Goal: Information Seeking & Learning: Check status

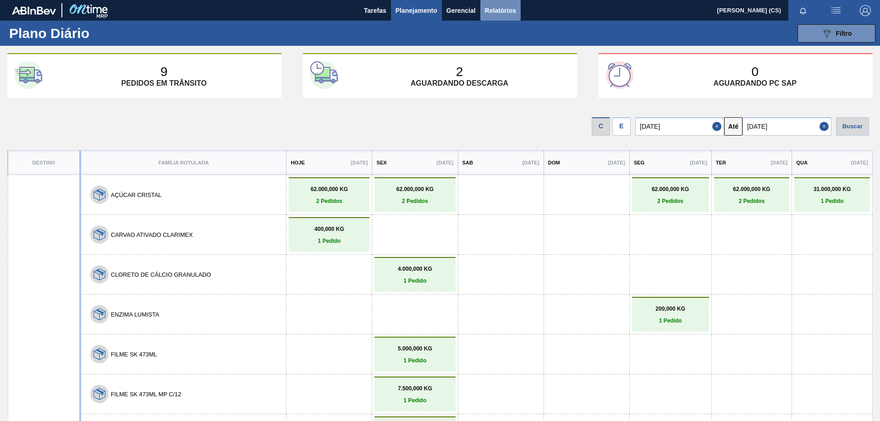
click at [494, 8] on span "Relatórios" at bounding box center [500, 10] width 31 height 11
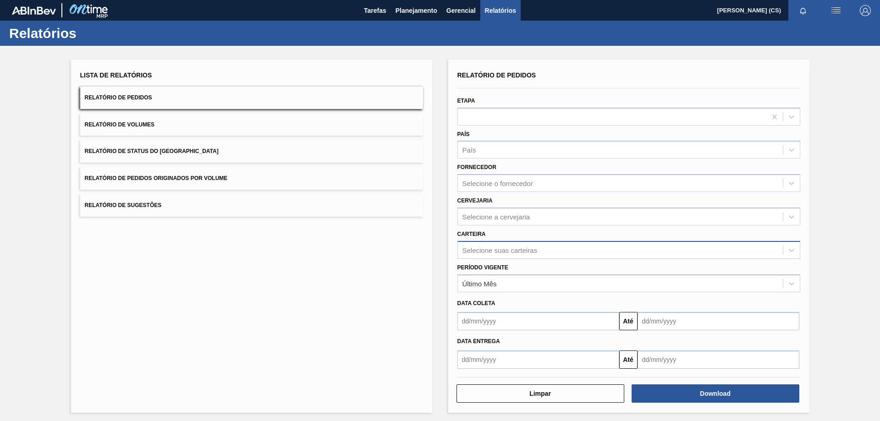
click at [500, 249] on div "Selecione suas carteiras" at bounding box center [500, 250] width 75 height 8
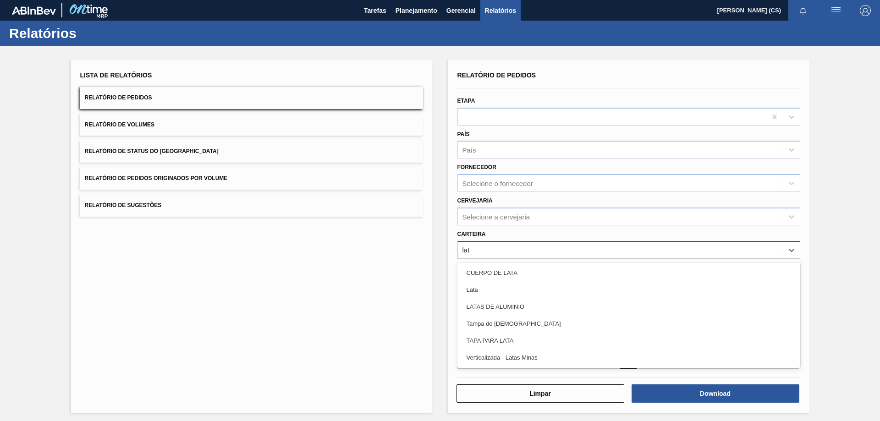
type input "lata"
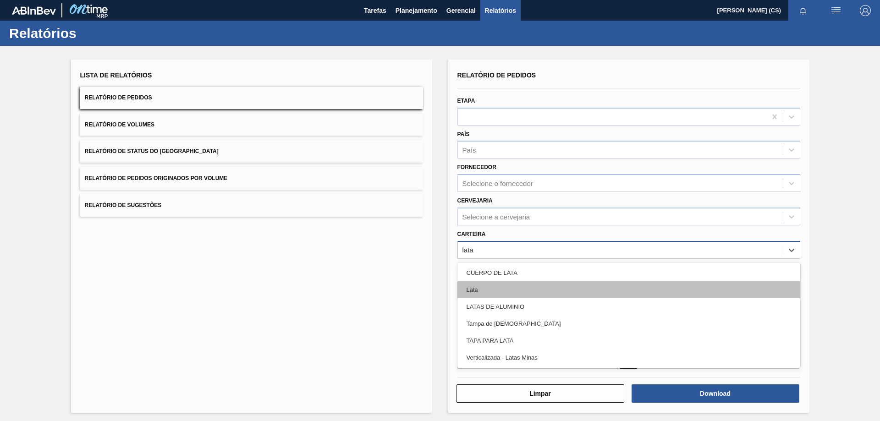
click at [478, 292] on div "Lata" at bounding box center [629, 290] width 343 height 17
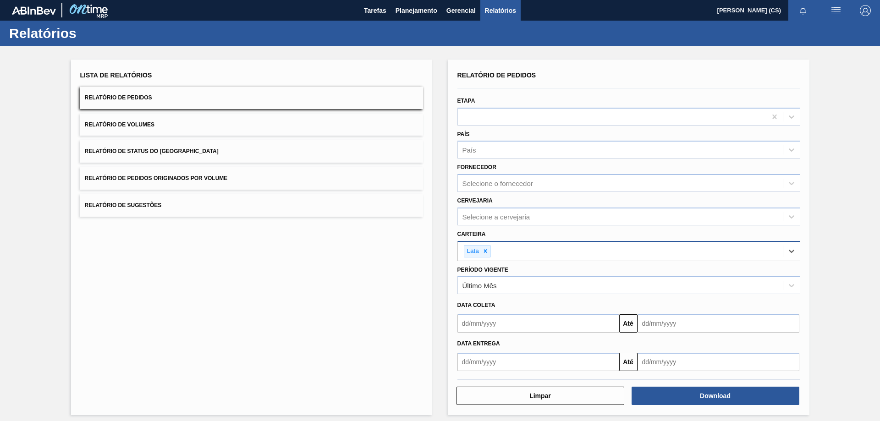
click at [468, 372] on div "Limpar Download" at bounding box center [629, 388] width 350 height 35
click at [470, 366] on input "text" at bounding box center [539, 362] width 162 height 18
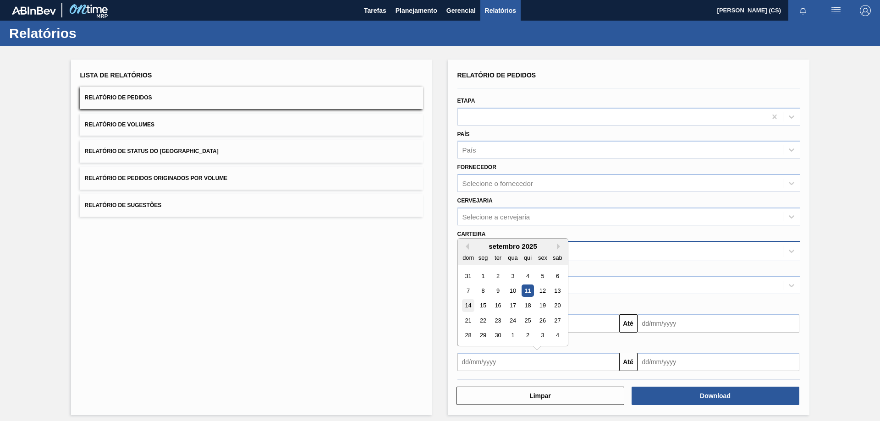
click at [468, 303] on div "14" at bounding box center [468, 306] width 12 height 12
type input "14/09/2025"
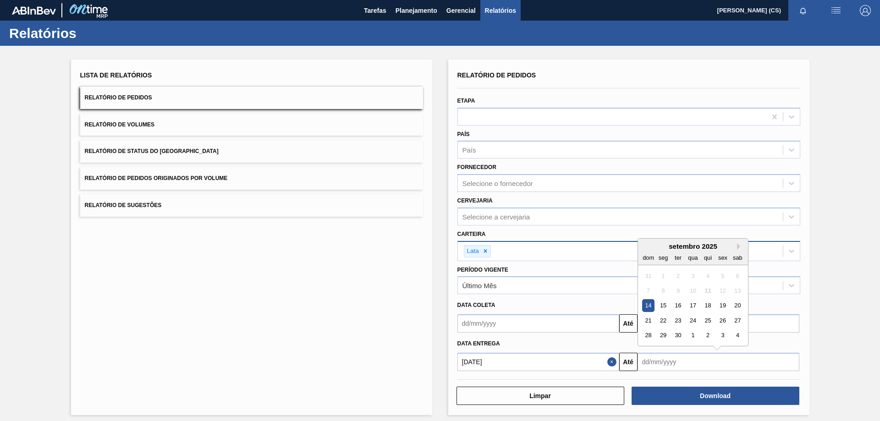
click at [662, 364] on input "text" at bounding box center [719, 362] width 162 height 18
click at [678, 336] on div "30" at bounding box center [678, 336] width 12 height 12
type input "30/09/2025"
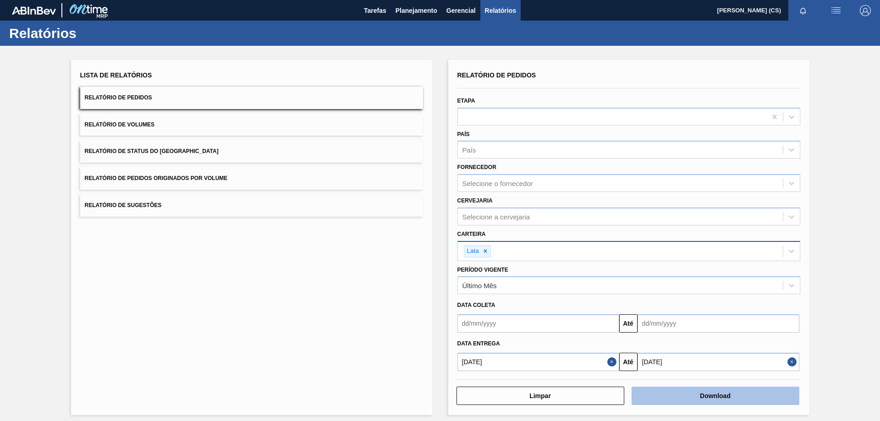
click at [680, 392] on button "Download" at bounding box center [716, 396] width 168 height 18
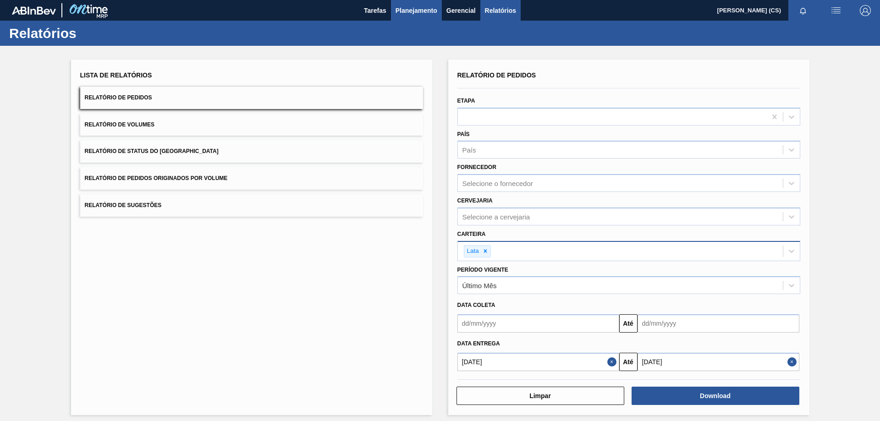
click at [424, 9] on span "Planejamento" at bounding box center [417, 10] width 42 height 11
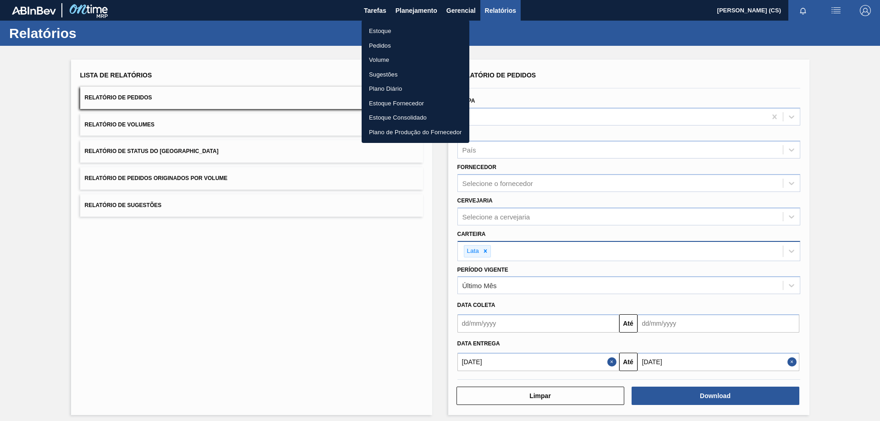
click at [382, 30] on li "Estoque" at bounding box center [416, 31] width 108 height 15
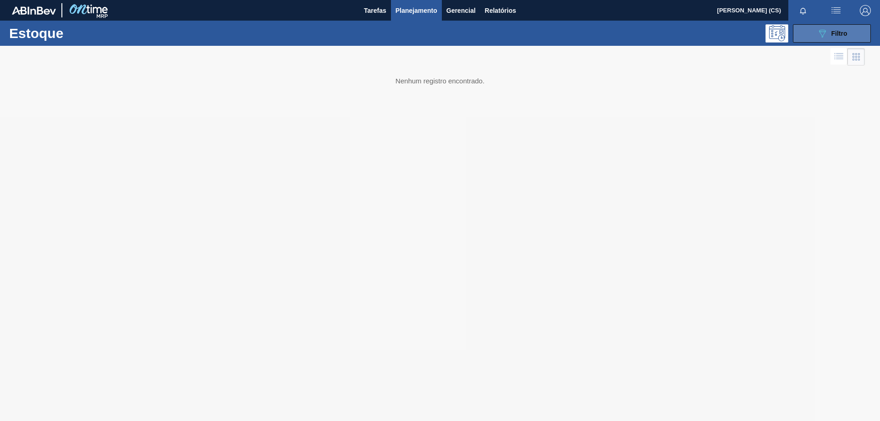
click at [829, 30] on div "089F7B8B-B2A5-4AFE-B5C0-19BA573D28AC Filtro" at bounding box center [832, 33] width 31 height 11
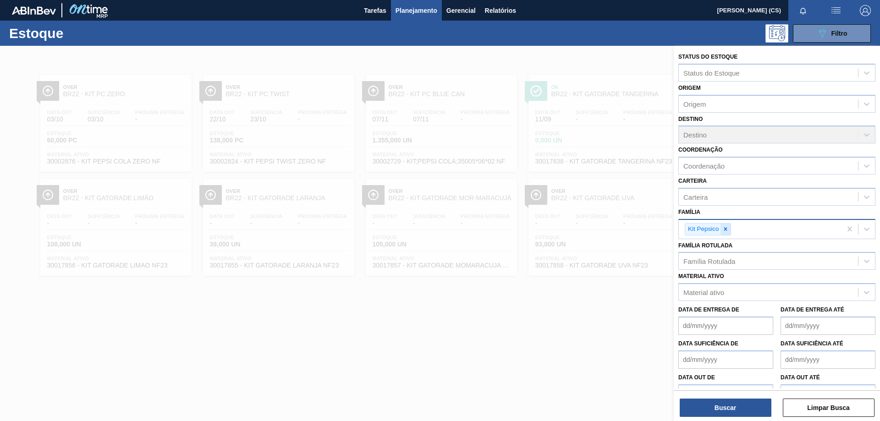
click at [730, 228] on div at bounding box center [726, 229] width 10 height 11
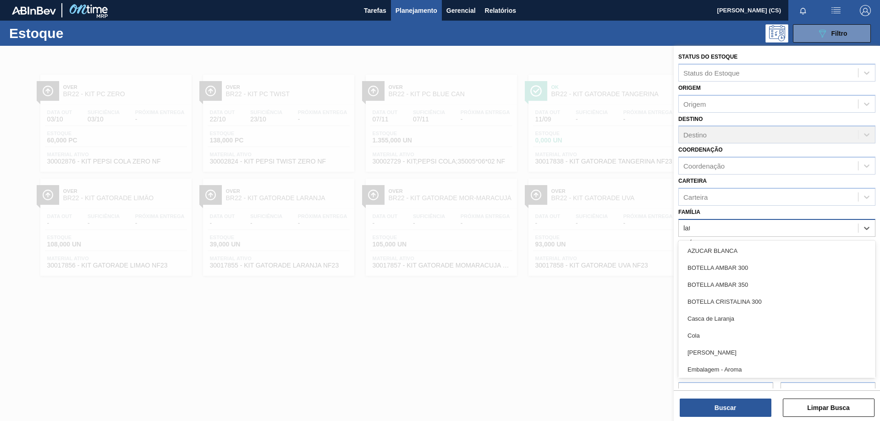
type input "lata"
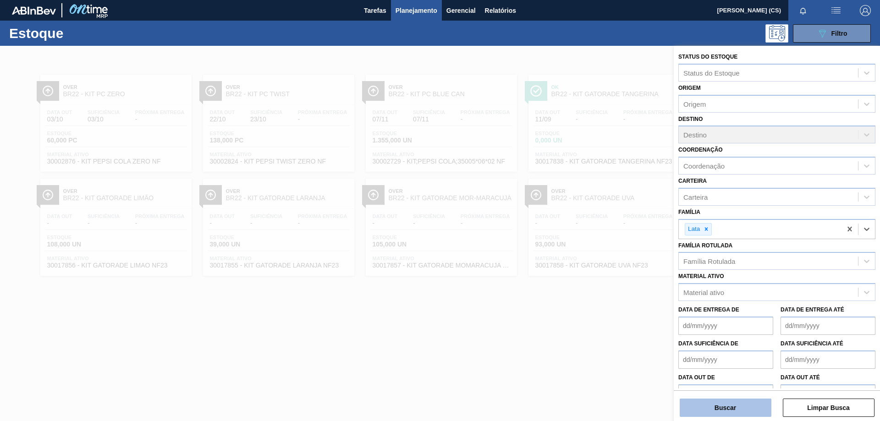
click at [740, 410] on button "Buscar" at bounding box center [726, 408] width 92 height 18
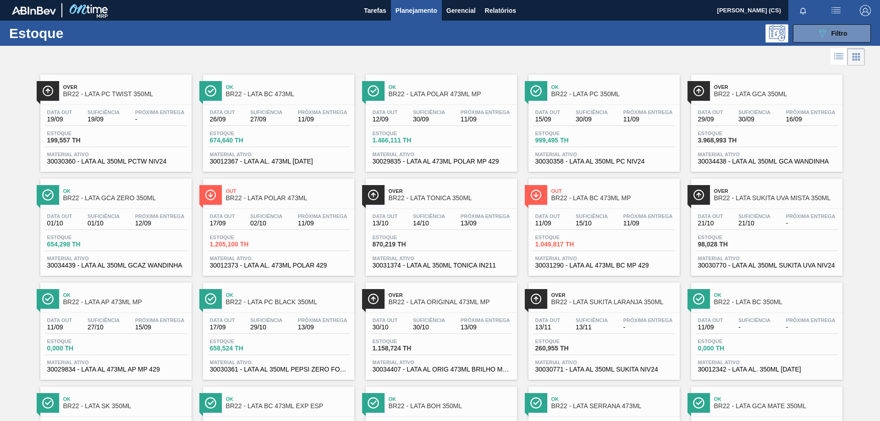
click at [576, 93] on span "BR22 - LATA PC 350ML" at bounding box center [614, 94] width 124 height 7
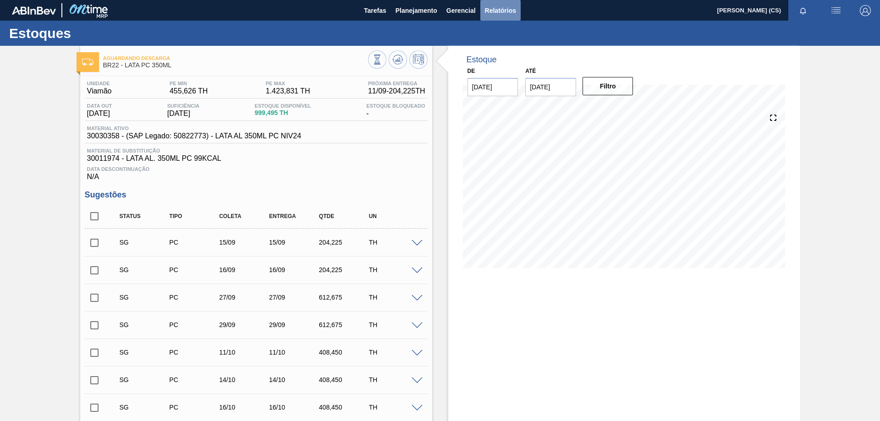
click at [492, 12] on span "Relatórios" at bounding box center [500, 10] width 31 height 11
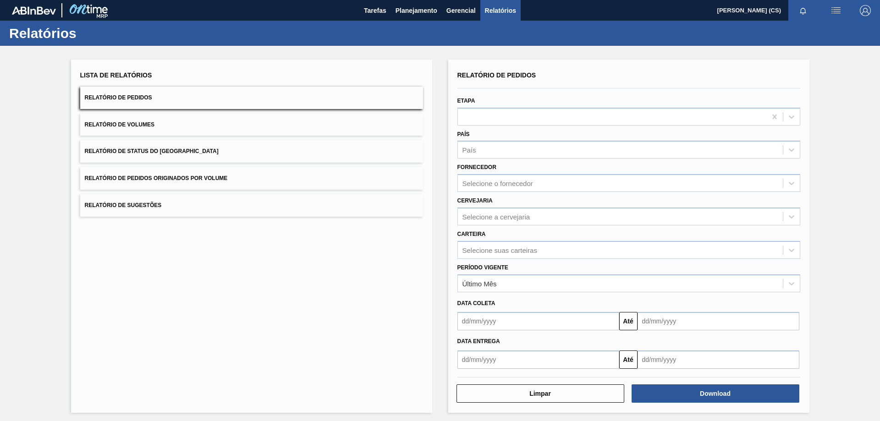
click at [492, 9] on span "Relatórios" at bounding box center [500, 10] width 31 height 11
click at [462, 8] on span "Gerencial" at bounding box center [461, 10] width 29 height 11
click at [418, 8] on div at bounding box center [440, 210] width 880 height 421
click at [417, 9] on span "Planejamento" at bounding box center [417, 10] width 42 height 11
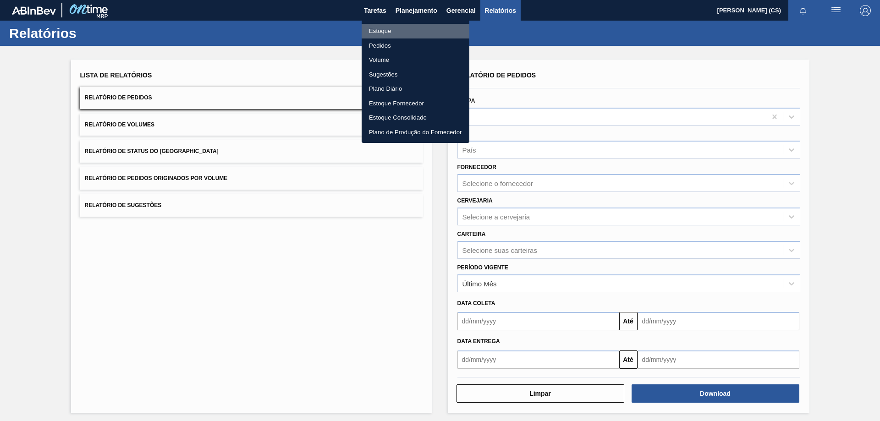
click at [387, 27] on li "Estoque" at bounding box center [416, 31] width 108 height 15
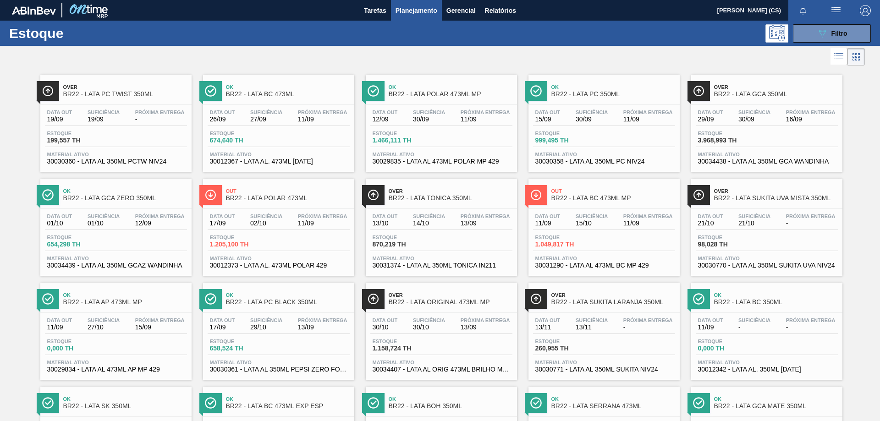
click at [413, 13] on span "Planejamento" at bounding box center [417, 10] width 42 height 11
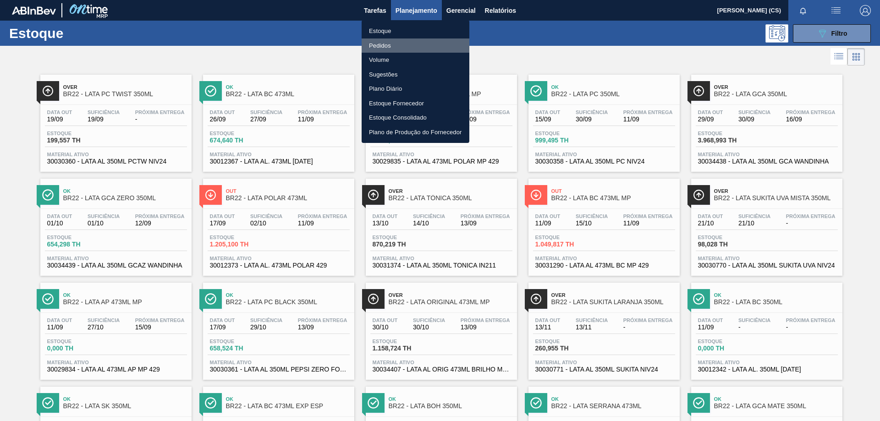
click at [391, 42] on li "Pedidos" at bounding box center [416, 46] width 108 height 15
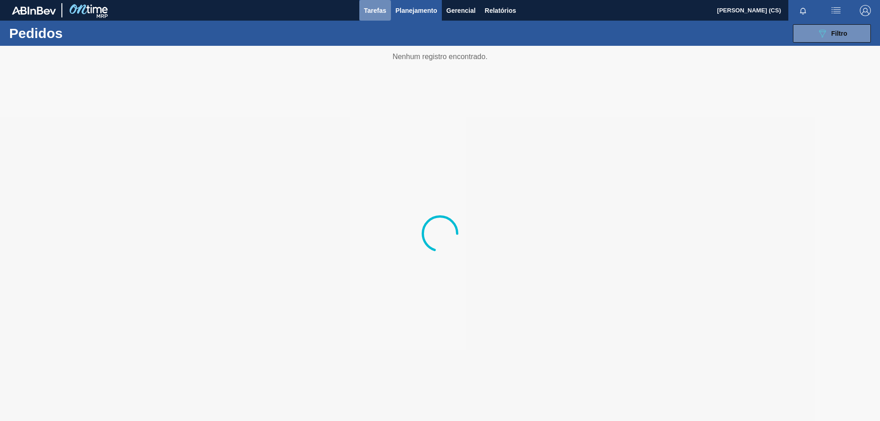
click at [380, 7] on span "Tarefas" at bounding box center [375, 10] width 22 height 11
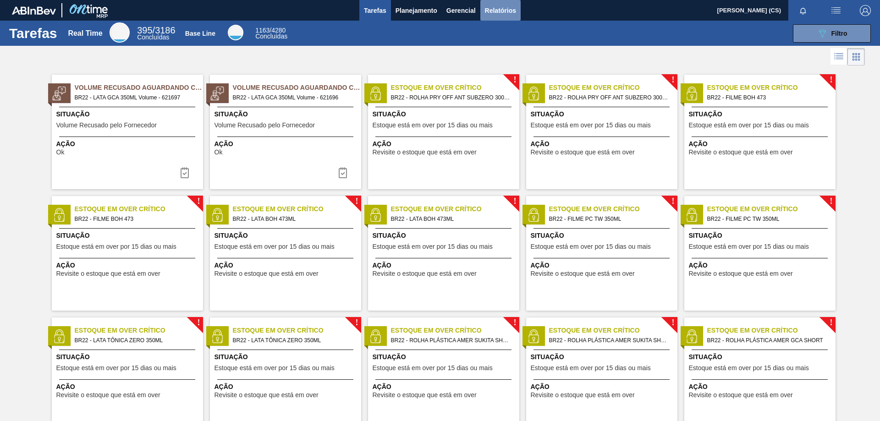
click at [504, 12] on span "Relatórios" at bounding box center [500, 10] width 31 height 11
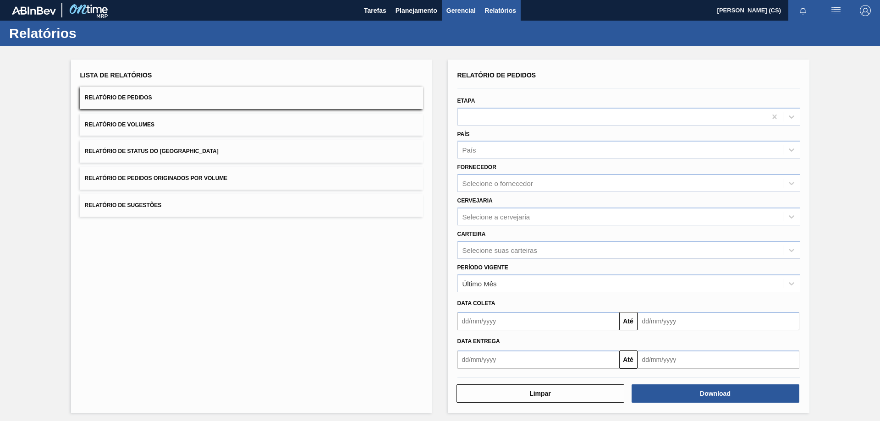
click at [469, 10] on span "Gerencial" at bounding box center [461, 10] width 29 height 11
click at [418, 6] on div at bounding box center [440, 210] width 880 height 421
click at [418, 9] on span "Planejamento" at bounding box center [417, 10] width 42 height 11
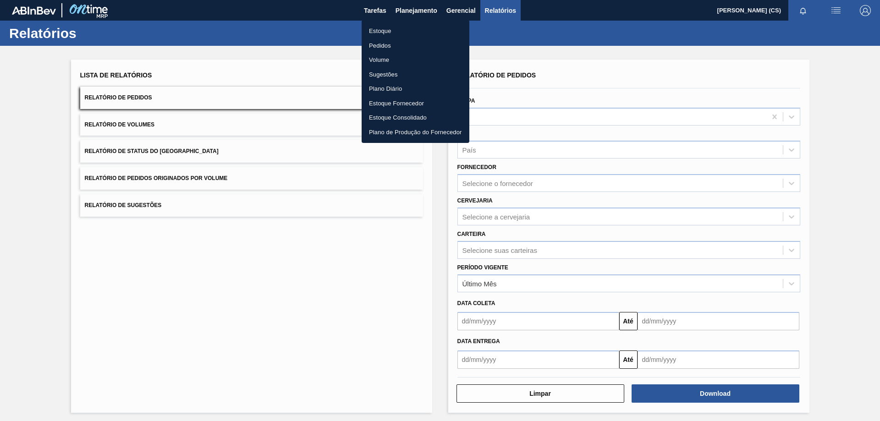
click at [387, 31] on li "Estoque" at bounding box center [416, 31] width 108 height 15
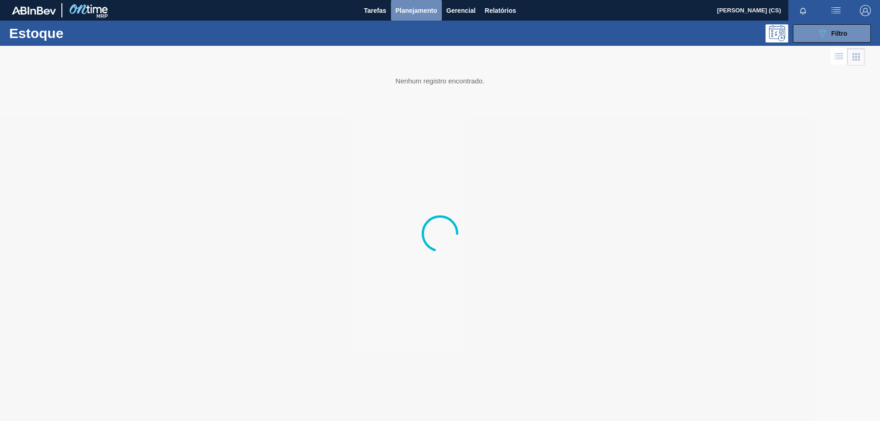
click at [419, 4] on button "Planejamento" at bounding box center [416, 10] width 51 height 21
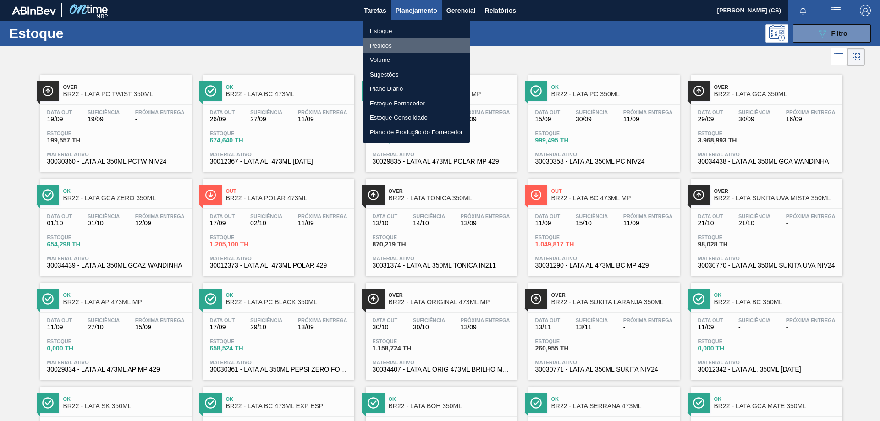
click at [387, 49] on li "Pedidos" at bounding box center [417, 46] width 108 height 15
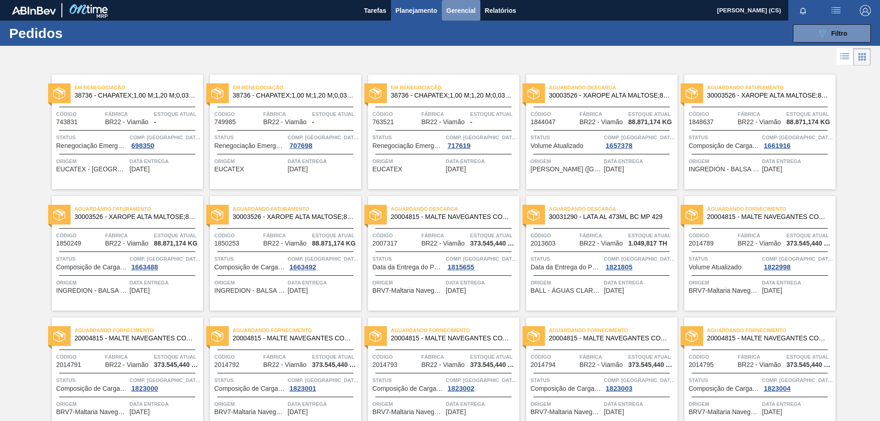
click at [452, 4] on button "Gerencial" at bounding box center [461, 10] width 39 height 21
click at [425, 9] on div at bounding box center [440, 210] width 880 height 421
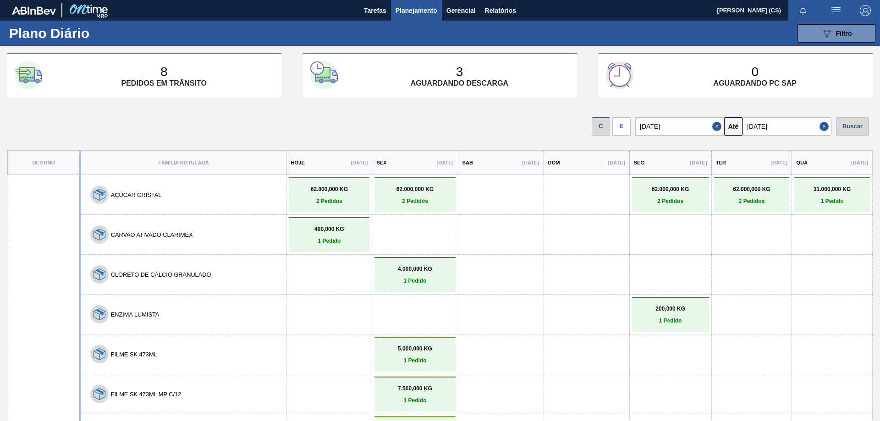
click at [629, 128] on div "E" at bounding box center [622, 126] width 18 height 18
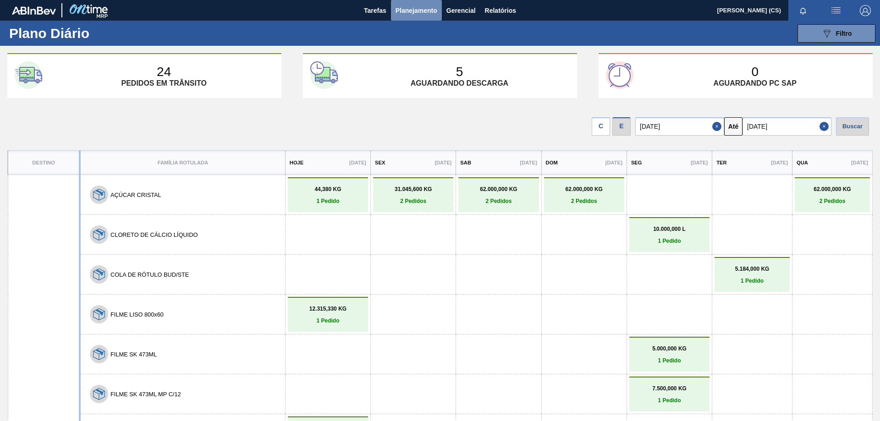
click at [413, 9] on span "Planejamento" at bounding box center [417, 10] width 42 height 11
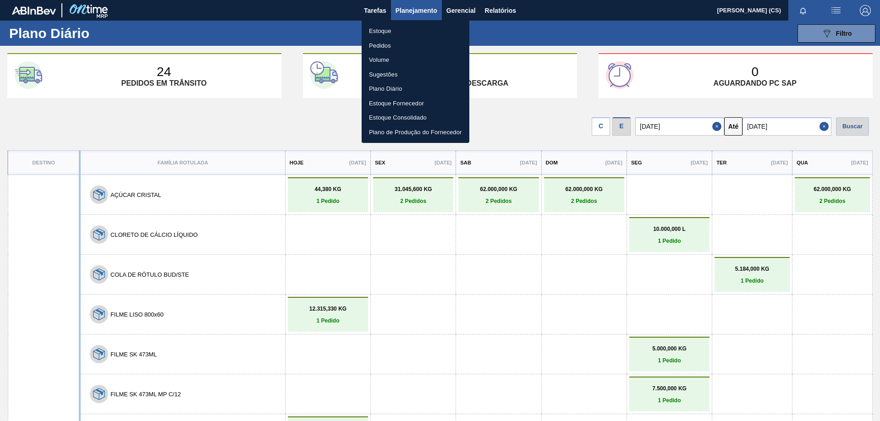
click at [391, 31] on li "Estoque" at bounding box center [416, 31] width 108 height 15
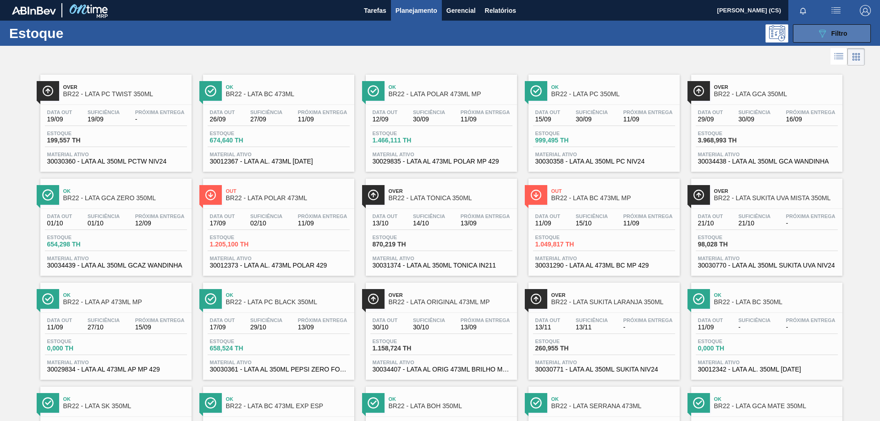
click at [825, 33] on icon "089F7B8B-B2A5-4AFE-B5C0-19BA573D28AC" at bounding box center [822, 33] width 11 height 11
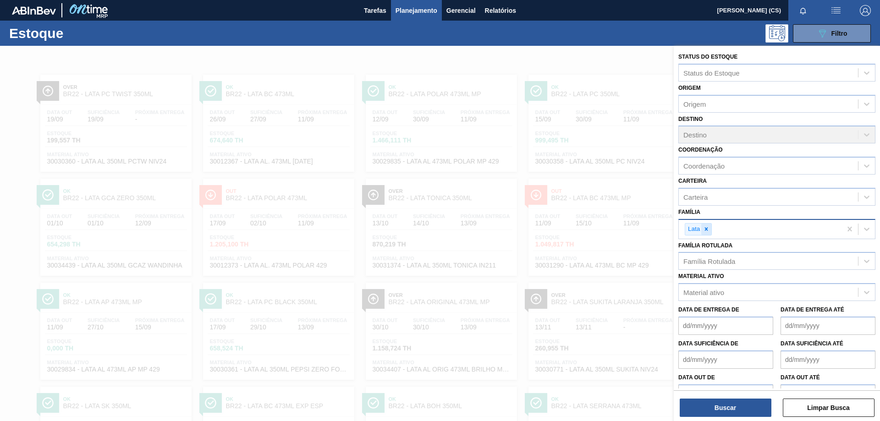
click at [711, 230] on div at bounding box center [707, 229] width 10 height 11
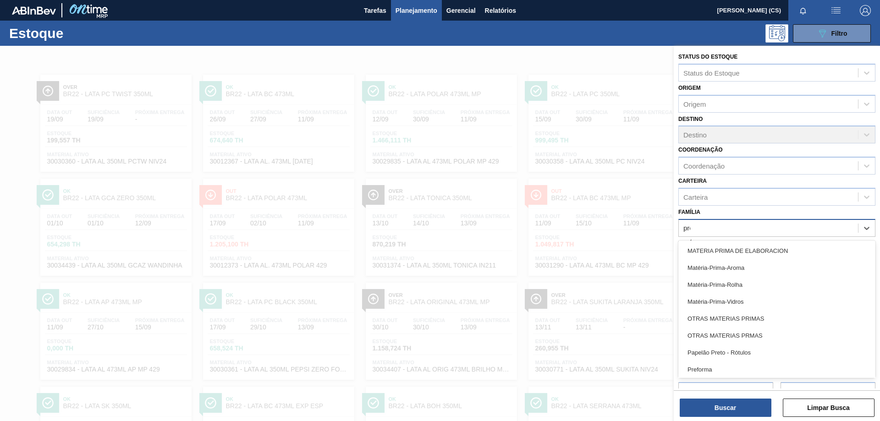
type input "pref"
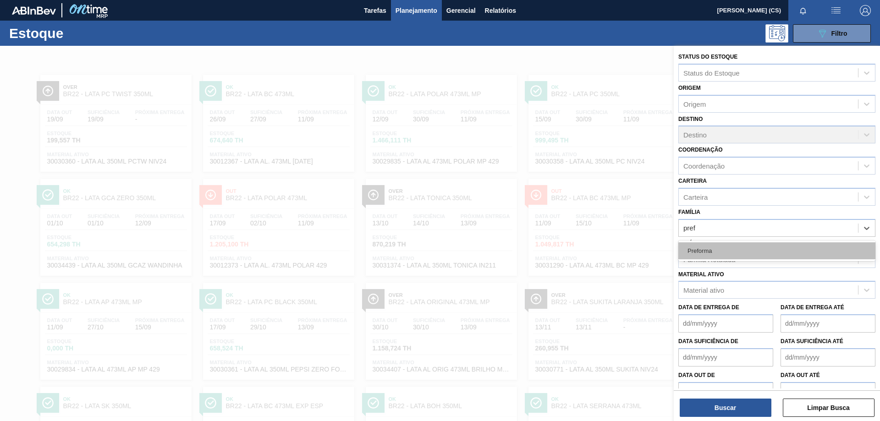
click at [713, 245] on div "Preforma" at bounding box center [777, 251] width 197 height 17
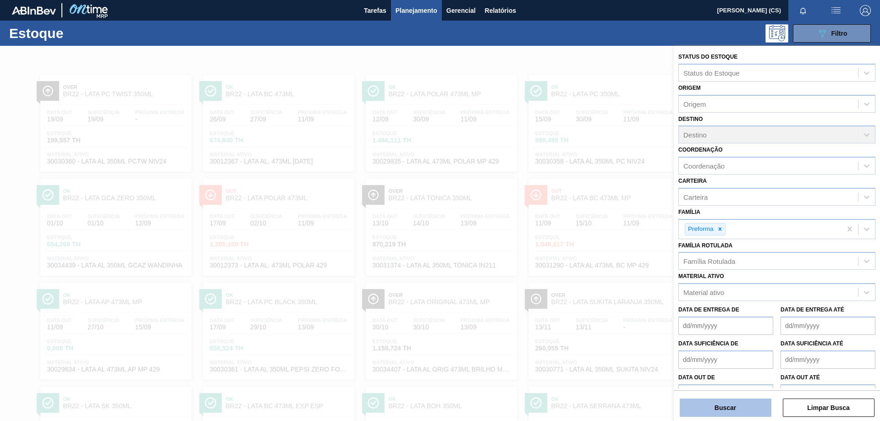
click at [745, 405] on button "Buscar" at bounding box center [726, 408] width 92 height 18
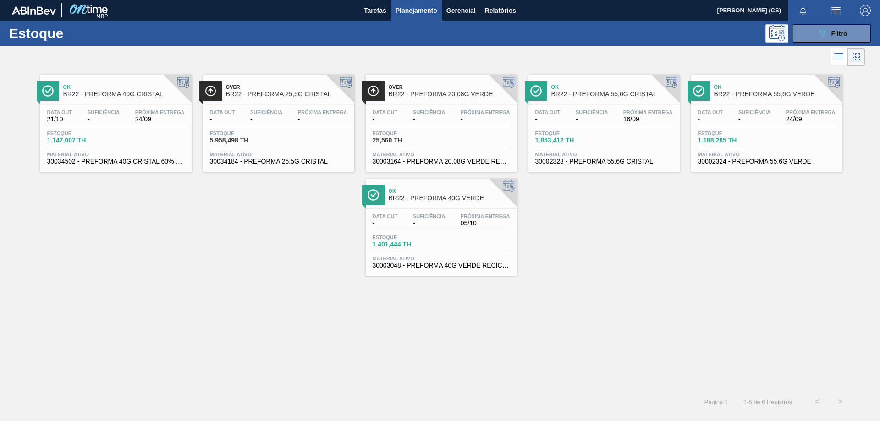
click at [138, 94] on span "BR22 - PREFORMA 40G CRISTAL" at bounding box center [125, 94] width 124 height 7
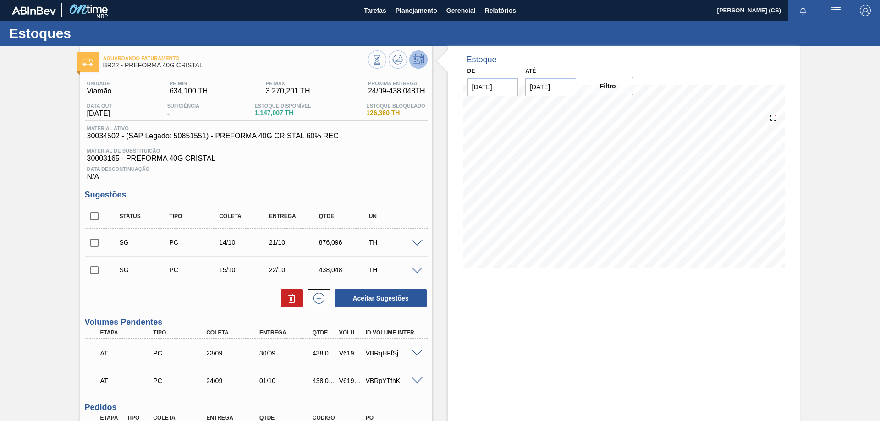
scroll to position [133, 0]
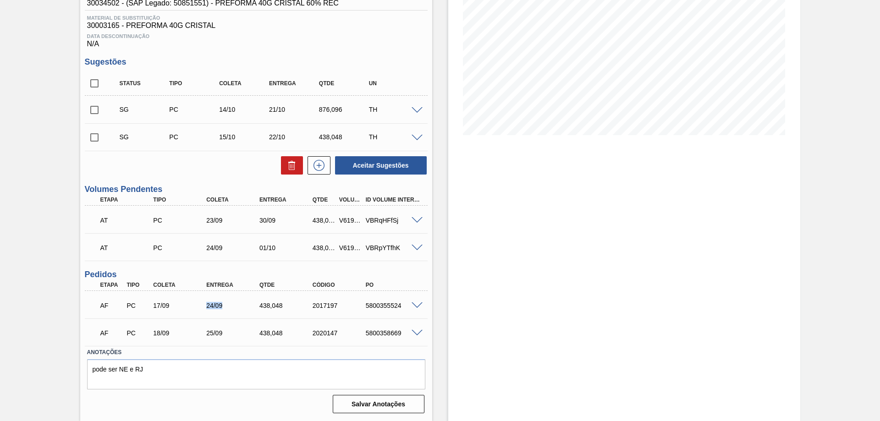
drag, startPoint x: 202, startPoint y: 312, endPoint x: 231, endPoint y: 308, distance: 29.2
click at [231, 308] on div "AF PC 17/09 24/09 438,048 2017197 5800355524" at bounding box center [253, 305] width 319 height 18
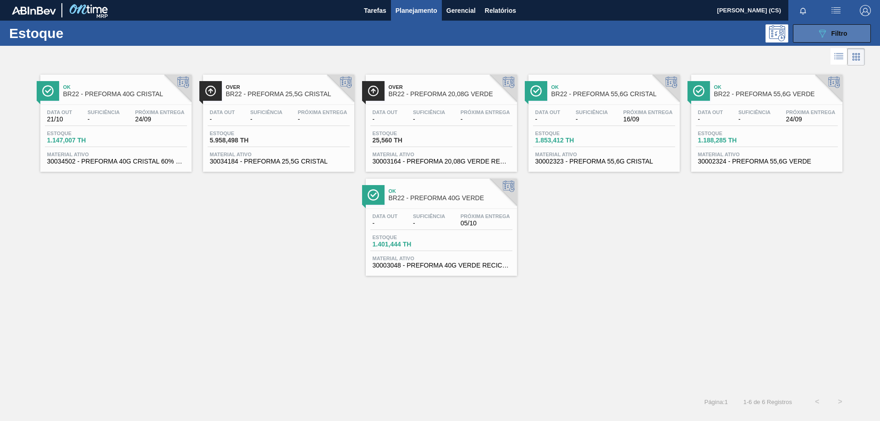
click at [836, 35] on span "Filtro" at bounding box center [840, 33] width 16 height 7
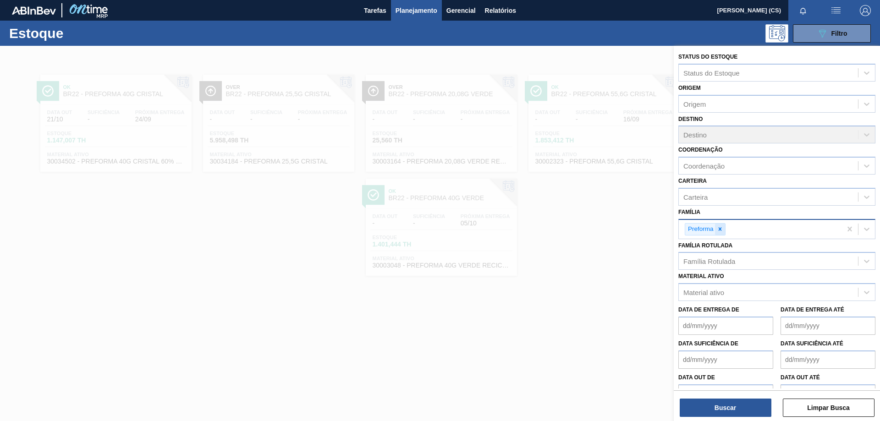
click at [723, 229] on icon at bounding box center [720, 229] width 6 height 6
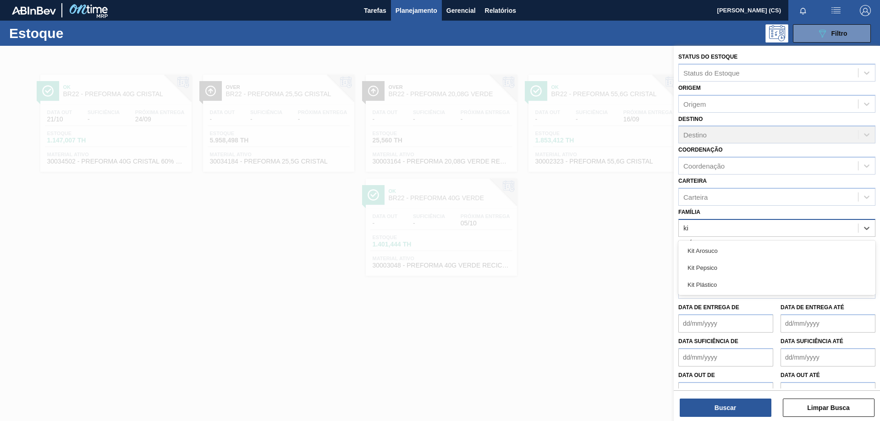
type input "kit"
click at [708, 270] on div "Kit Pepsico" at bounding box center [777, 268] width 197 height 17
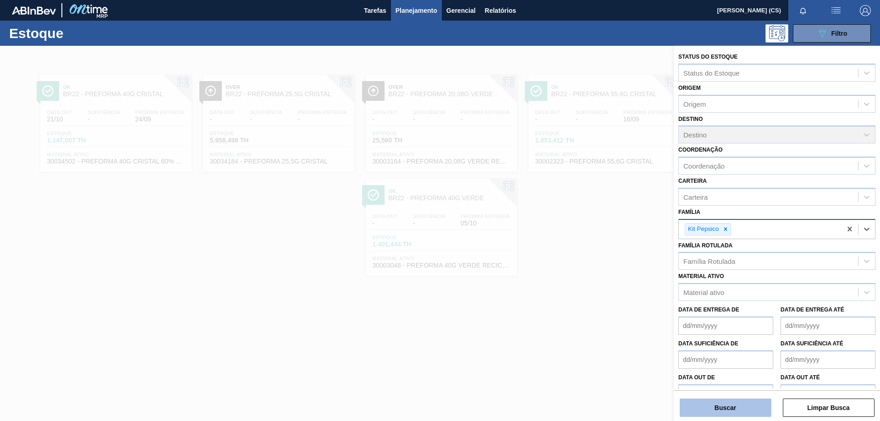
click at [741, 409] on button "Buscar" at bounding box center [726, 408] width 92 height 18
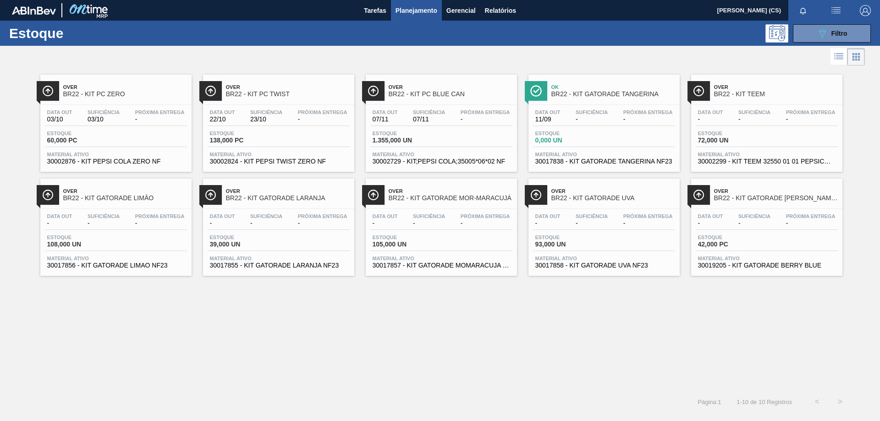
click at [113, 93] on span "BR22 - KIT PC ZERO" at bounding box center [125, 94] width 124 height 7
drag, startPoint x: 274, startPoint y: 97, endPoint x: 274, endPoint y: 91, distance: 6.0
click at [274, 91] on span "BR22 - KIT PC TWIST" at bounding box center [288, 94] width 124 height 7
click at [305, 200] on span "BR22 - KIT GATORADE LARANJA" at bounding box center [288, 198] width 124 height 7
click at [812, 37] on button "089F7B8B-B2A5-4AFE-B5C0-19BA573D28AC Filtro" at bounding box center [832, 33] width 78 height 18
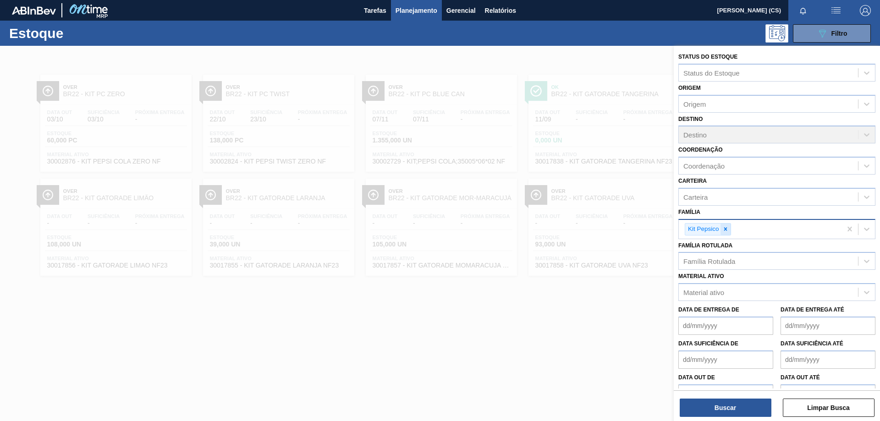
click at [725, 231] on icon at bounding box center [725, 229] width 3 height 3
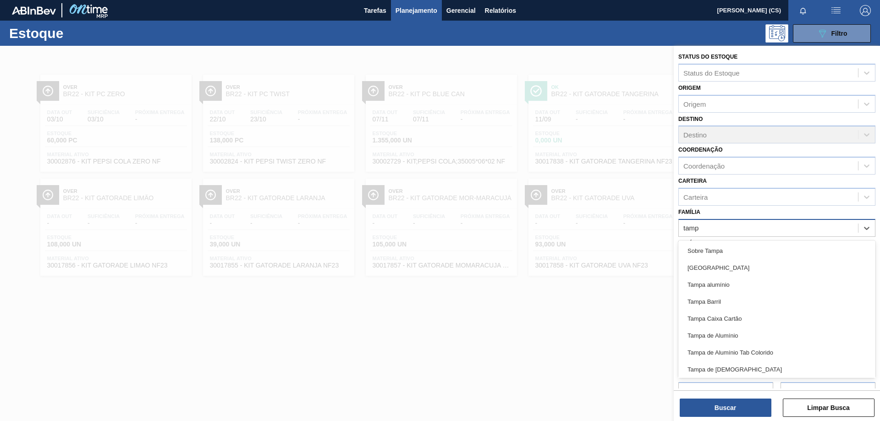
type input "tampa"
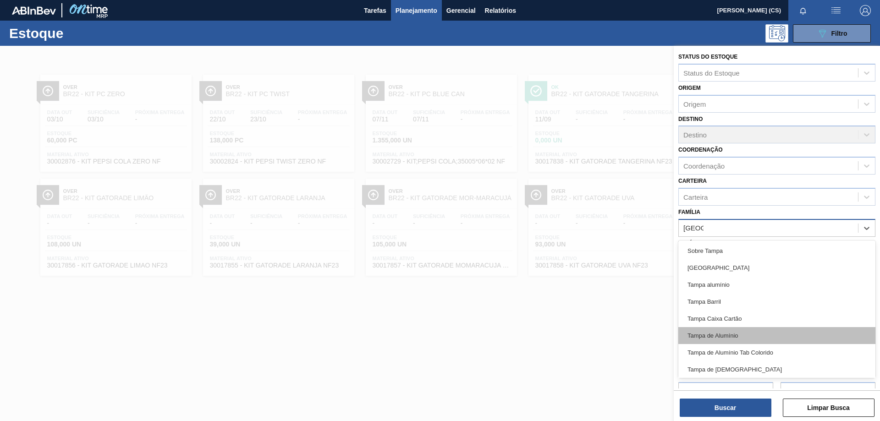
click at [734, 338] on div "Tampa de Alumínio" at bounding box center [777, 335] width 197 height 17
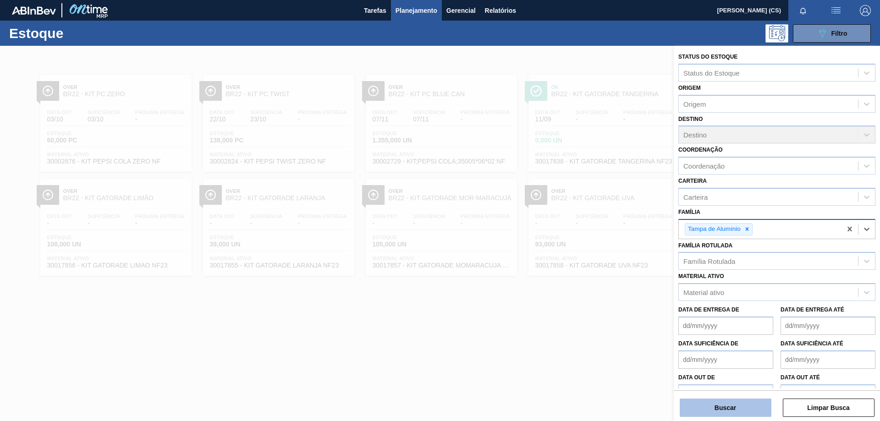
click at [738, 408] on button "Buscar" at bounding box center [726, 408] width 92 height 18
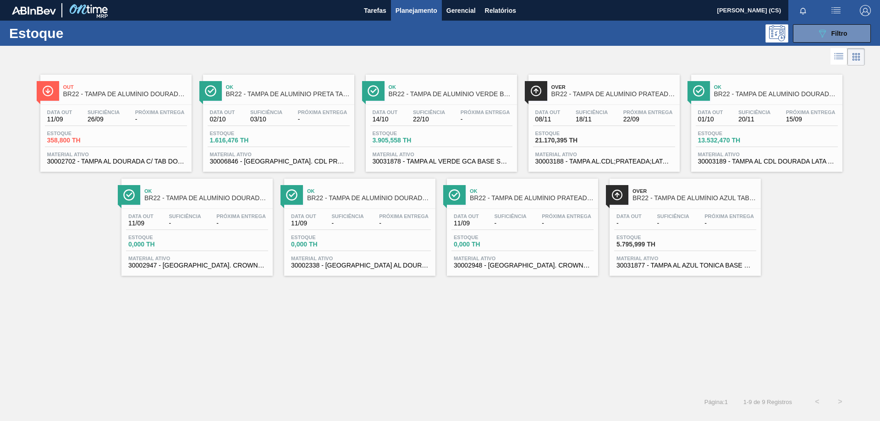
click at [136, 96] on span "BR22 - TAMPA DE ALUMÍNIO DOURADA TAB DOURADO" at bounding box center [125, 94] width 124 height 7
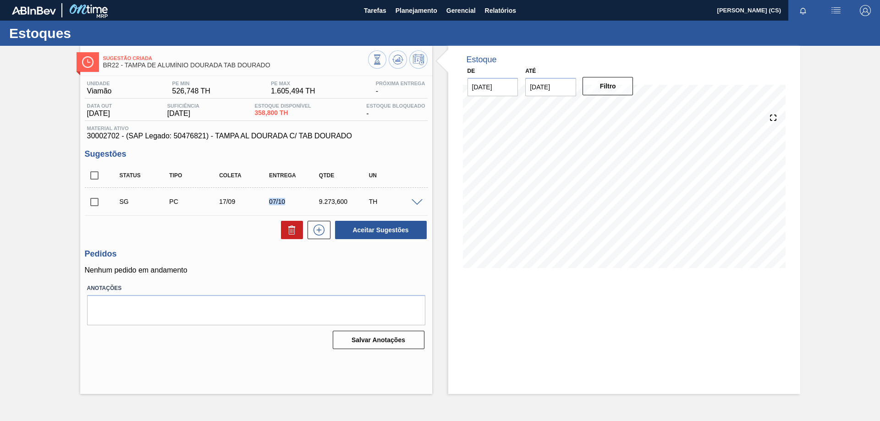
drag, startPoint x: 265, startPoint y: 199, endPoint x: 284, endPoint y: 202, distance: 20.0
click at [284, 202] on div "07/10" at bounding box center [288, 201] width 50 height 7
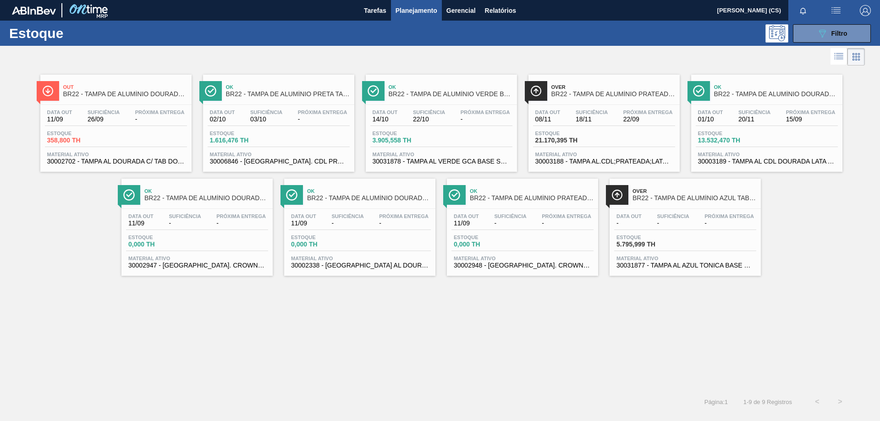
click at [288, 96] on span "BR22 - TAMPA DE ALUMÍNIO PRETA TAB PRETO S/ GRAVAÇÃO" at bounding box center [288, 94] width 124 height 7
click at [768, 95] on span "BR22 - TAMPA DE ALUMÍNIO DOURADA BALL CDL" at bounding box center [776, 94] width 124 height 7
